Goal: Transaction & Acquisition: Subscribe to service/newsletter

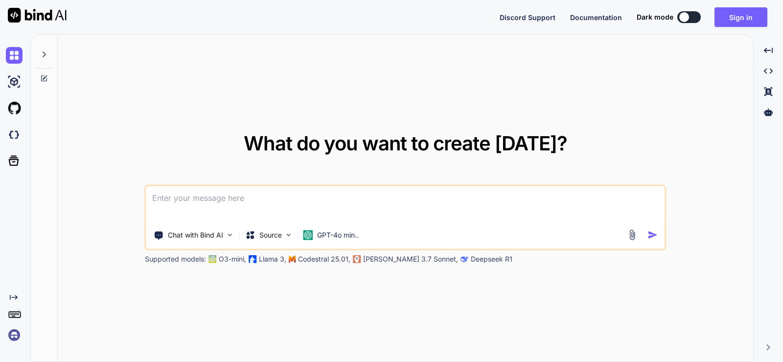
click at [273, 196] on textarea at bounding box center [405, 204] width 519 height 36
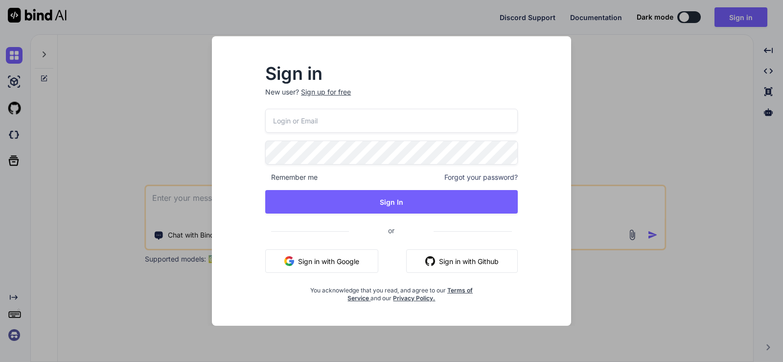
click at [312, 126] on input "email" at bounding box center [391, 121] width 253 height 24
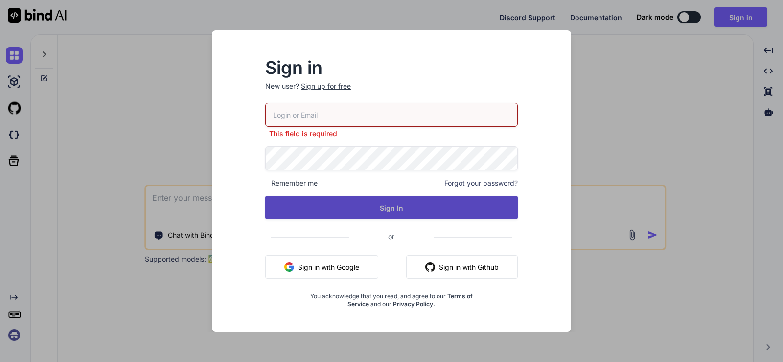
click at [408, 207] on button "Sign In" at bounding box center [391, 207] width 253 height 23
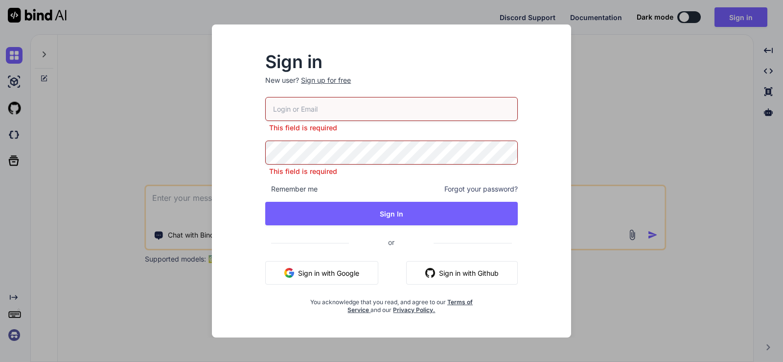
click at [393, 244] on span "or" at bounding box center [391, 242] width 85 height 24
click at [410, 75] on p "New user? Sign up for free" at bounding box center [391, 86] width 253 height 22
click at [715, 150] on div "Sign in New user? Sign up for free This field is required This field is require…" at bounding box center [391, 181] width 783 height 362
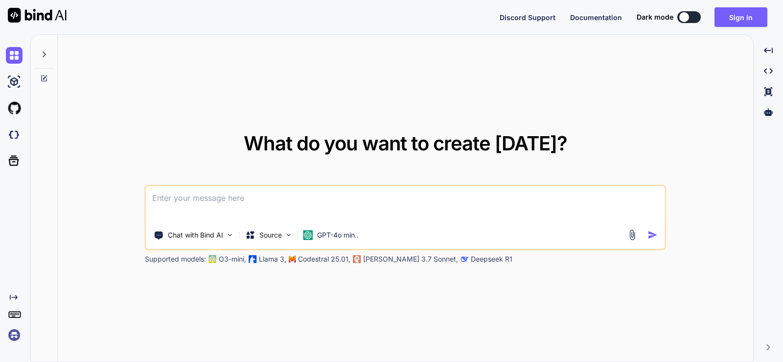
click at [254, 203] on textarea at bounding box center [405, 204] width 519 height 36
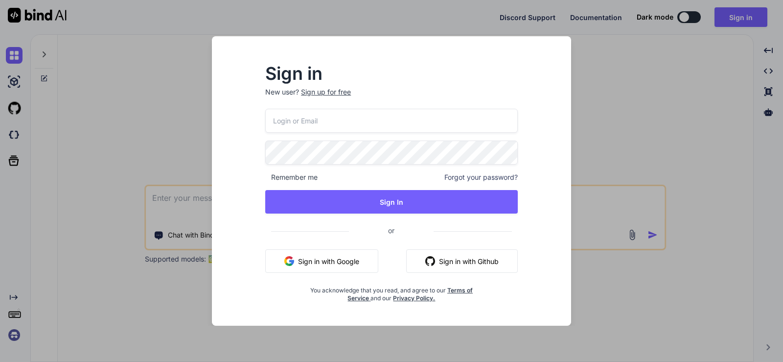
click at [346, 91] on div "Sign up for free" at bounding box center [326, 92] width 50 height 10
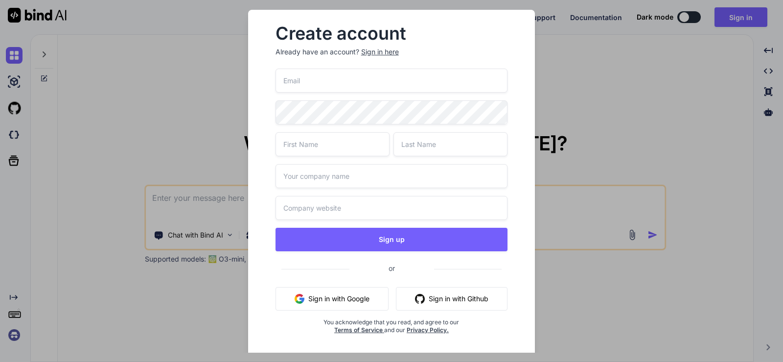
click at [327, 91] on input "email" at bounding box center [392, 81] width 232 height 24
type input "a"
click at [623, 160] on div "Create account Already have an account? Sign in here Sign up or Sign in with Go…" at bounding box center [391, 181] width 783 height 362
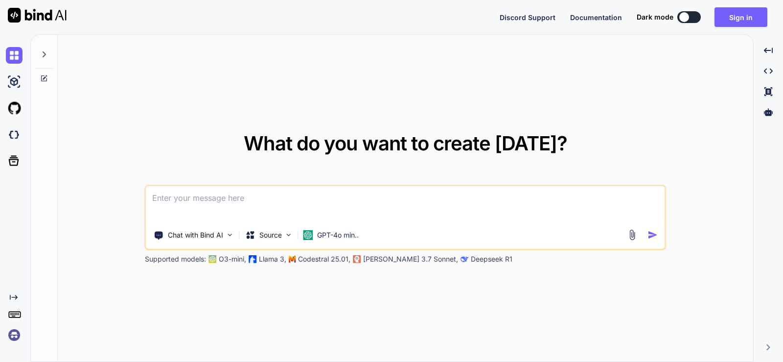
click at [327, 202] on textarea at bounding box center [405, 204] width 519 height 36
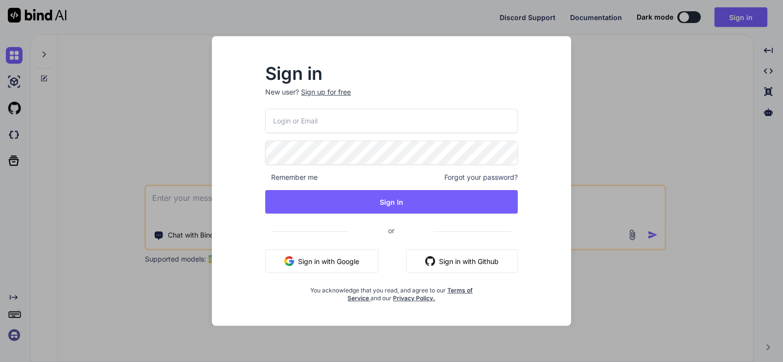
click at [327, 94] on div "Sign up for free" at bounding box center [326, 92] width 50 height 10
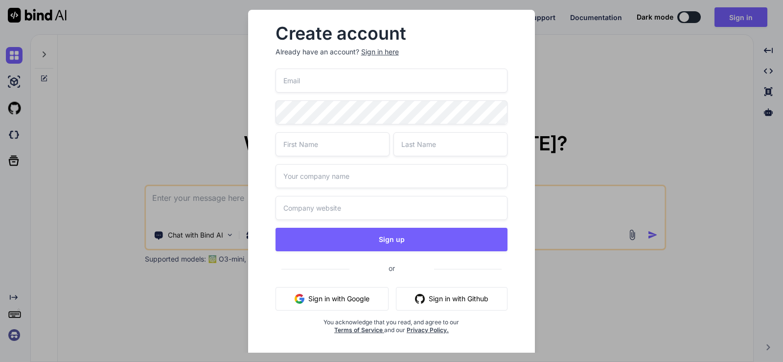
click at [729, 169] on div "Create account Already have an account? Sign in here Sign up or Sign in with Go…" at bounding box center [391, 181] width 783 height 362
